Goal: Information Seeking & Learning: Learn about a topic

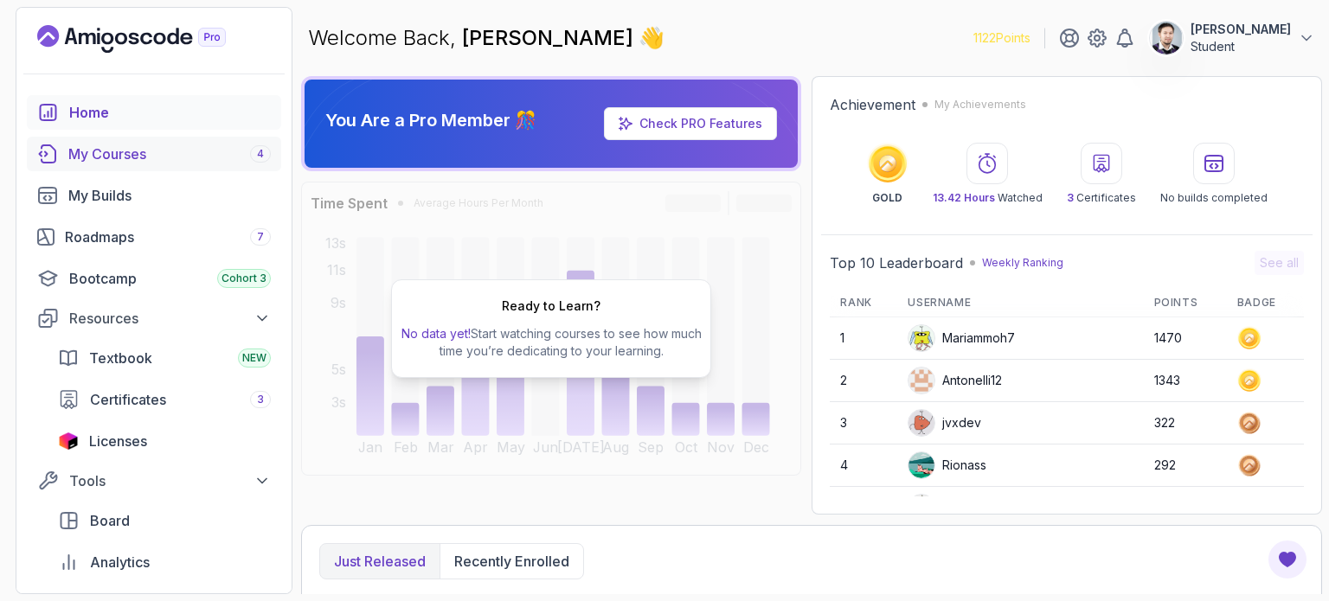
click at [106, 155] on div "My Courses 4" at bounding box center [169, 154] width 202 height 21
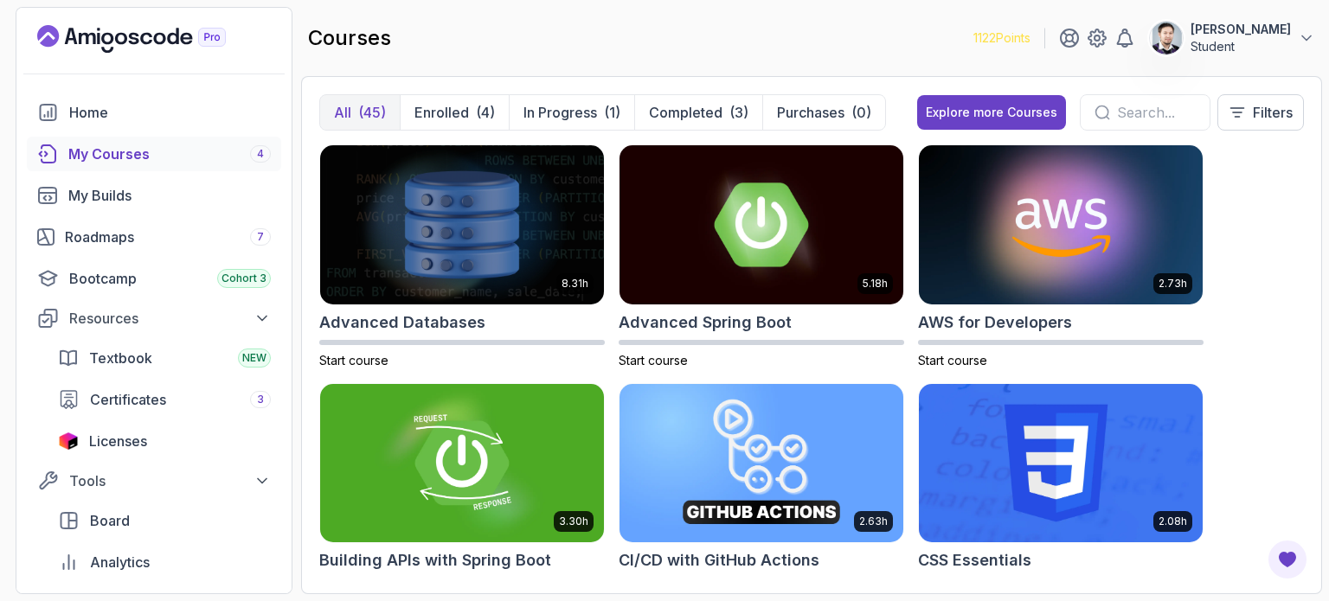
drag, startPoint x: 1328, startPoint y: 307, endPoint x: 1328, endPoint y: 519, distance: 212.0
click at [1328, 519] on div at bounding box center [1328, 300] width 1 height 601
click at [118, 246] on div "Roadmaps 7" at bounding box center [168, 237] width 206 height 21
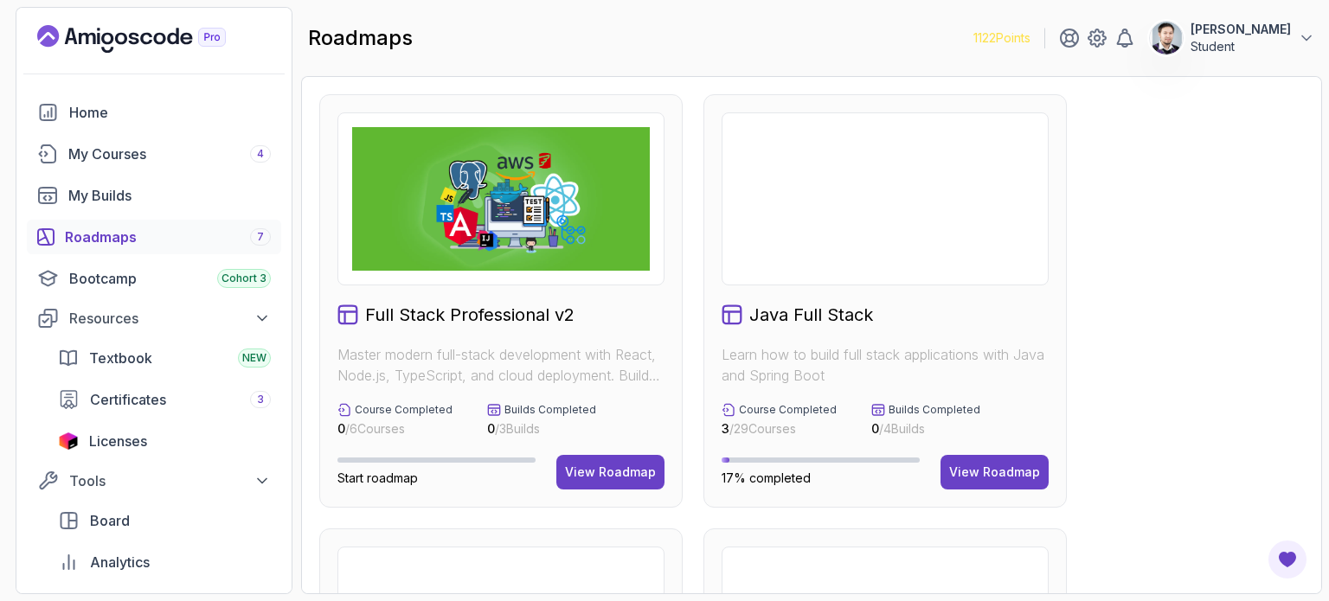
click at [118, 246] on div "Roadmaps 7" at bounding box center [168, 237] width 206 height 21
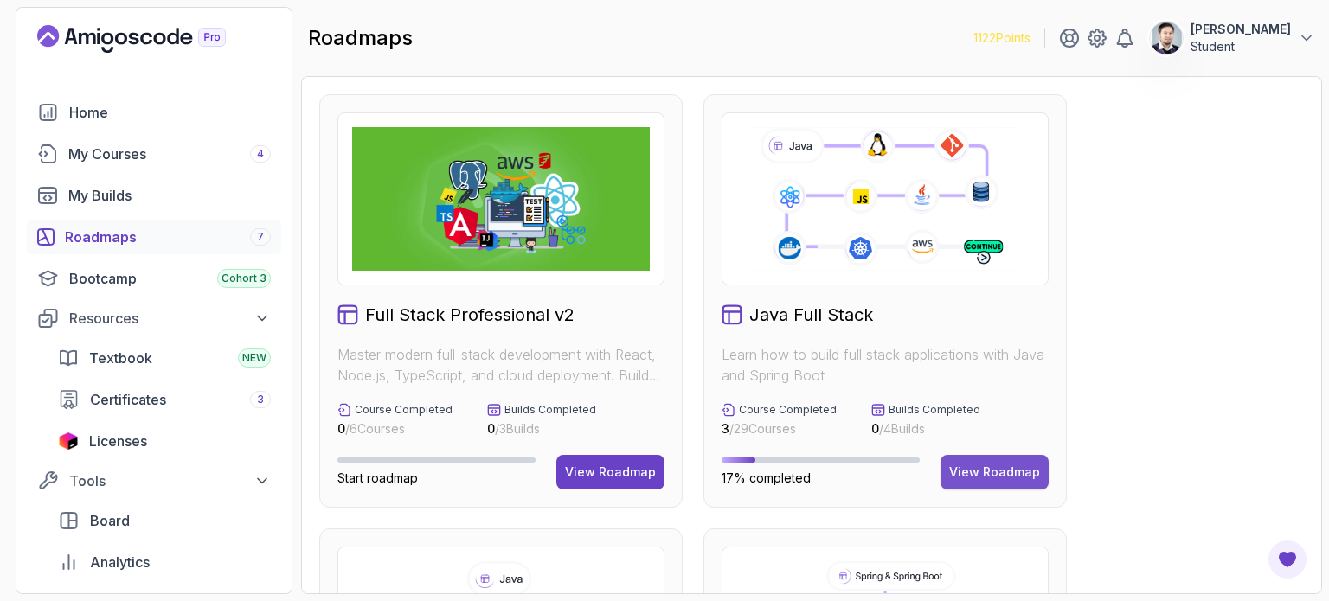
click at [1004, 472] on div "View Roadmap" at bounding box center [994, 472] width 91 height 17
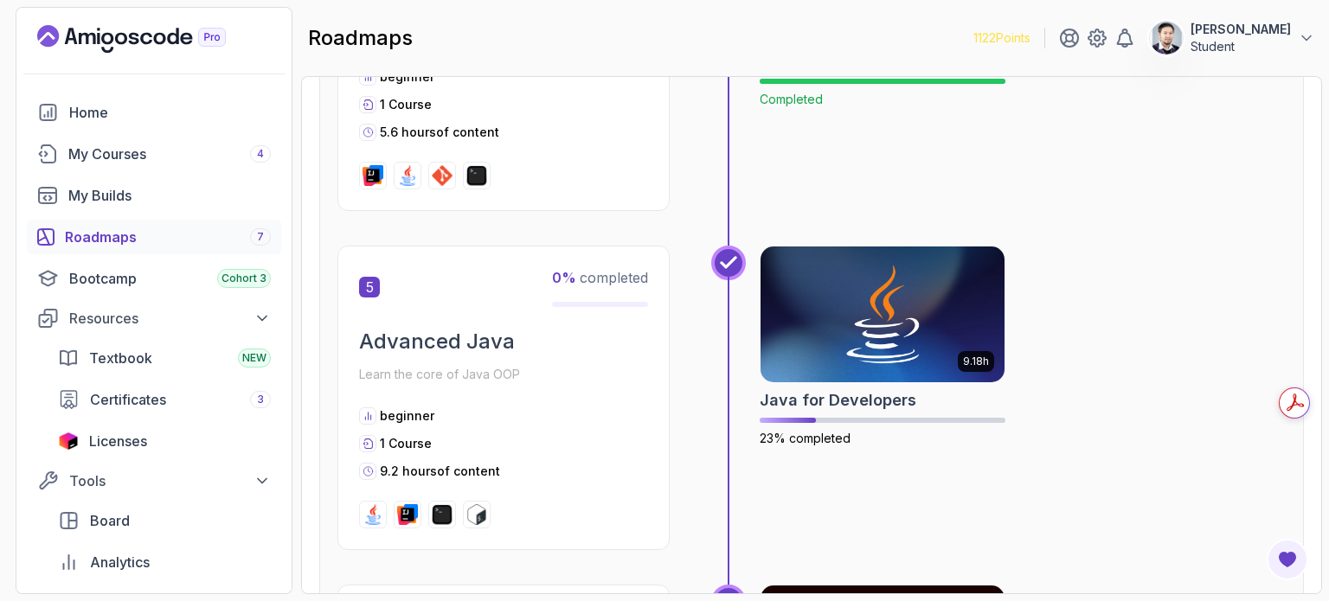
scroll to position [1765, 0]
